Goal: Information Seeking & Learning: Learn about a topic

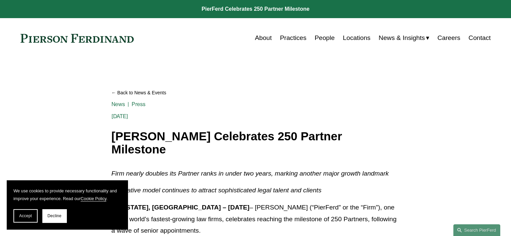
click at [322, 39] on link "People" at bounding box center [325, 38] width 20 height 13
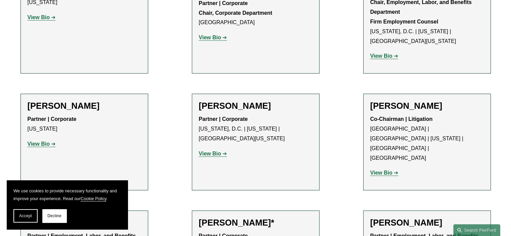
scroll to position [2589, 0]
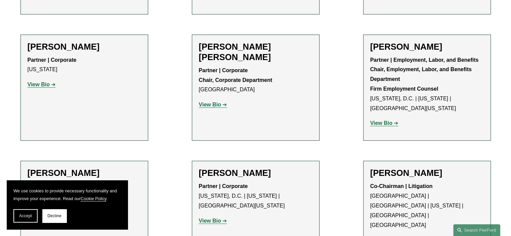
click at [384, 237] on strong "View Bio" at bounding box center [381, 240] width 22 height 6
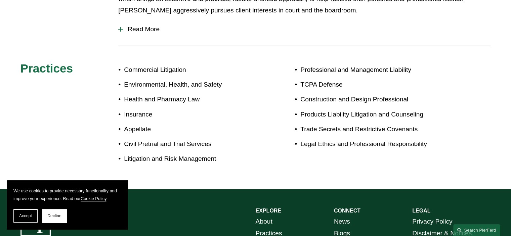
scroll to position [403, 0]
